Goal: Task Accomplishment & Management: Use online tool/utility

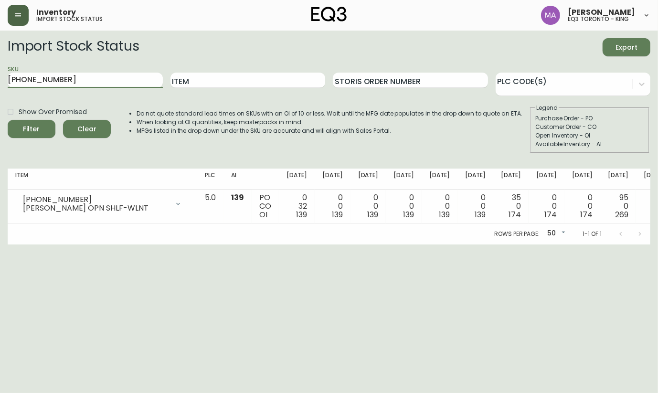
click at [19, 20] on button "button" at bounding box center [18, 15] width 21 height 21
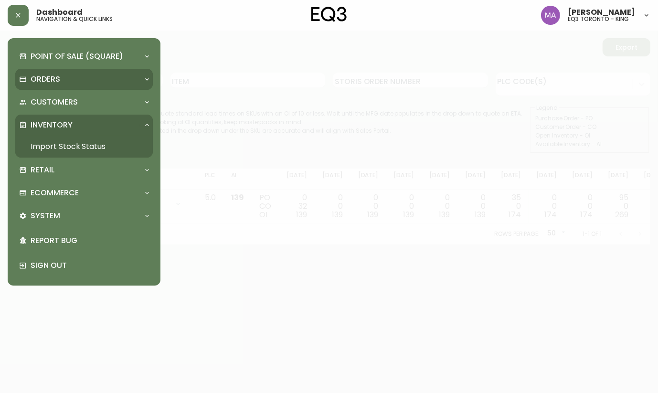
click at [46, 81] on p "Orders" at bounding box center [46, 79] width 30 height 11
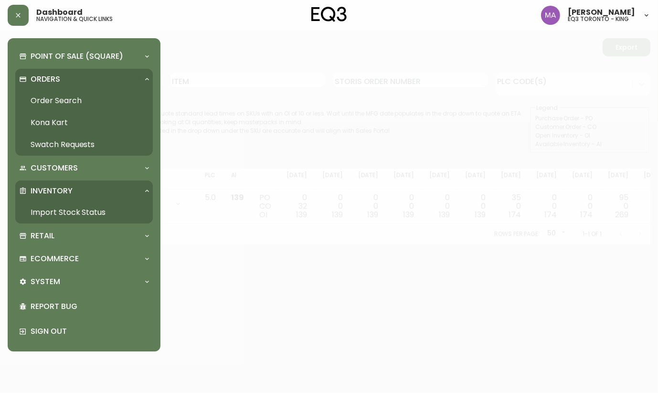
click at [48, 95] on link "Order Search" at bounding box center [84, 101] width 138 height 22
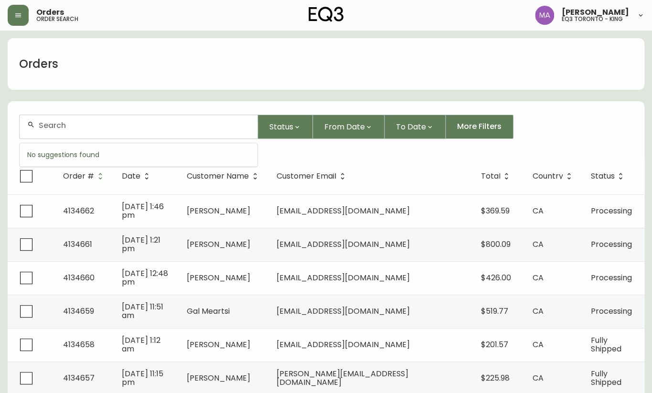
click at [109, 125] on input "text" at bounding box center [144, 125] width 211 height 9
paste input "[EMAIL_ADDRESS][DOMAIN_NAME]"
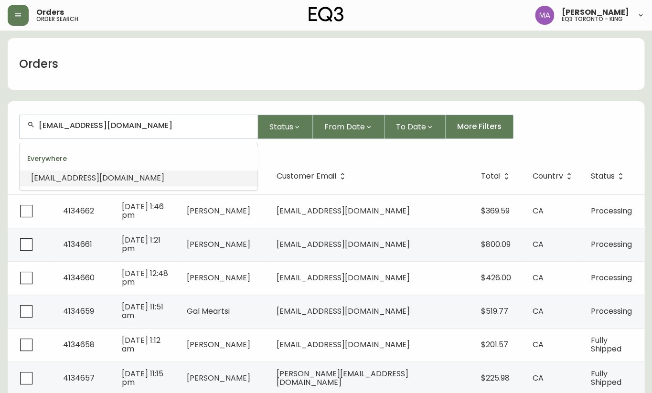
click at [104, 125] on input "[EMAIL_ADDRESS][DOMAIN_NAME]" at bounding box center [144, 125] width 211 height 9
type input "[EMAIL_ADDRESS][DOMAIN_NAME]"
